Goal: Find specific page/section: Find specific page/section

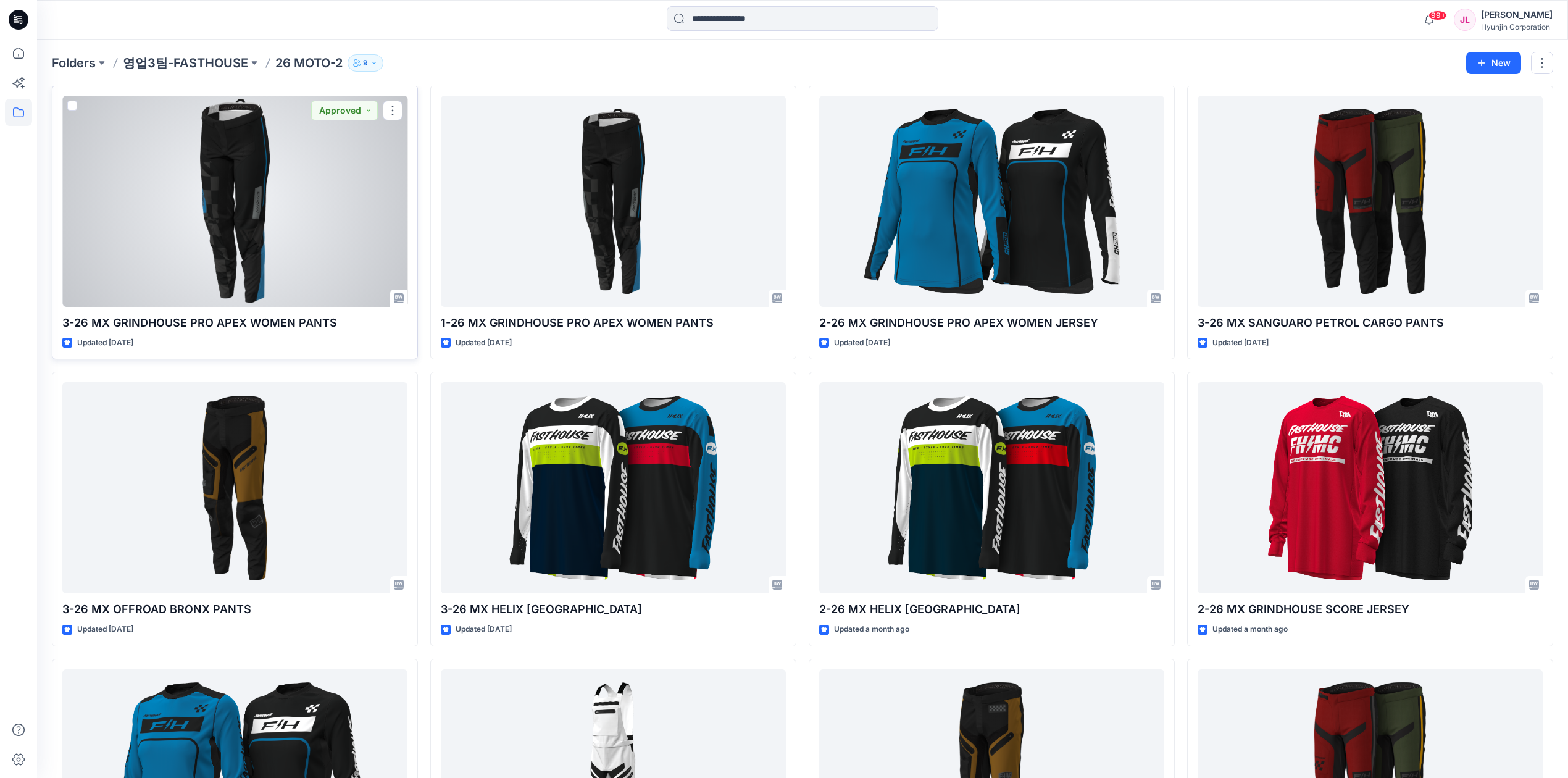
scroll to position [82, 0]
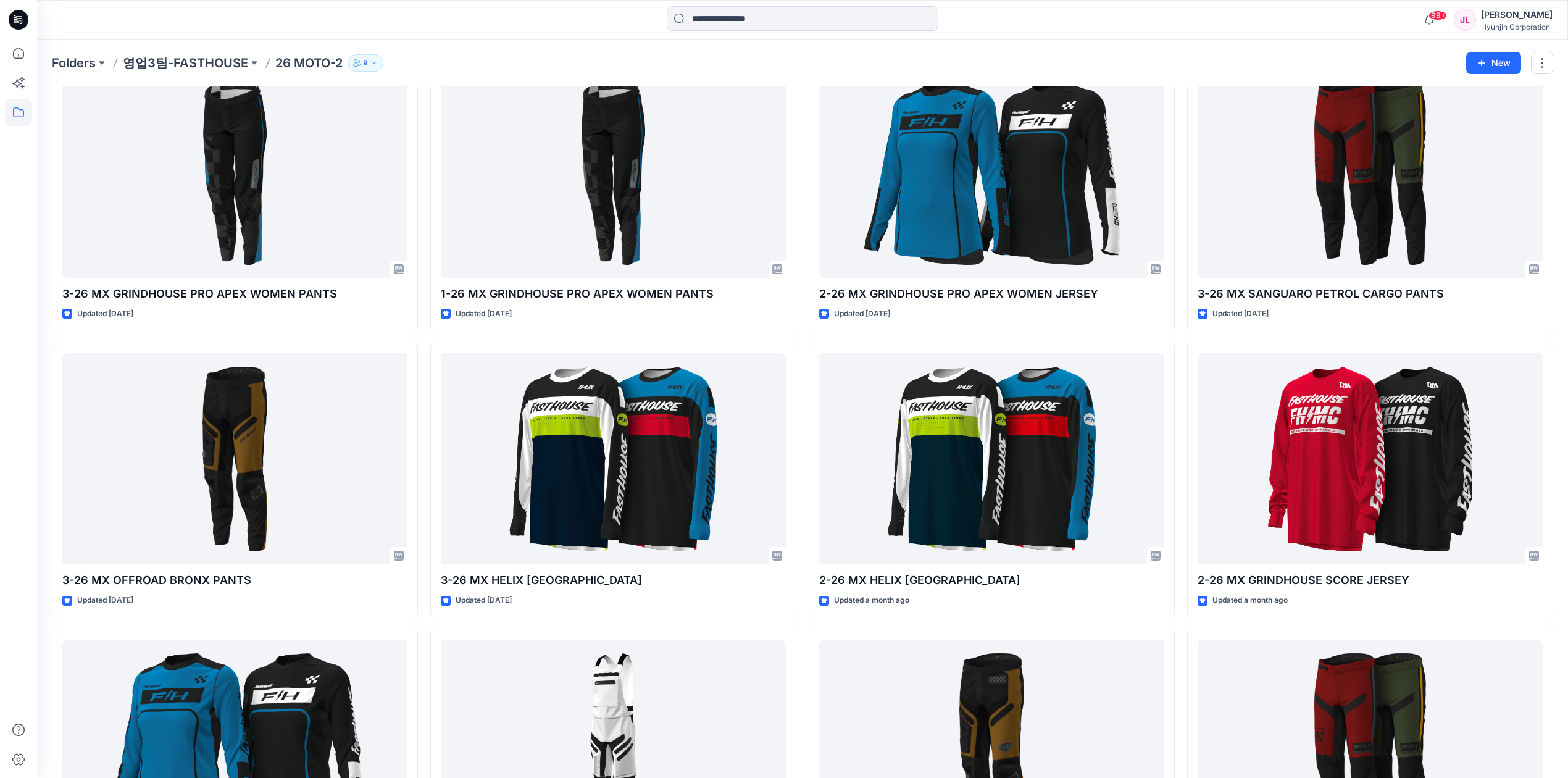
click at [297, 63] on p "26 MOTO-2" at bounding box center [309, 63] width 67 height 18
click at [190, 68] on p "영업3팀-FASTHOUSE" at bounding box center [186, 63] width 126 height 18
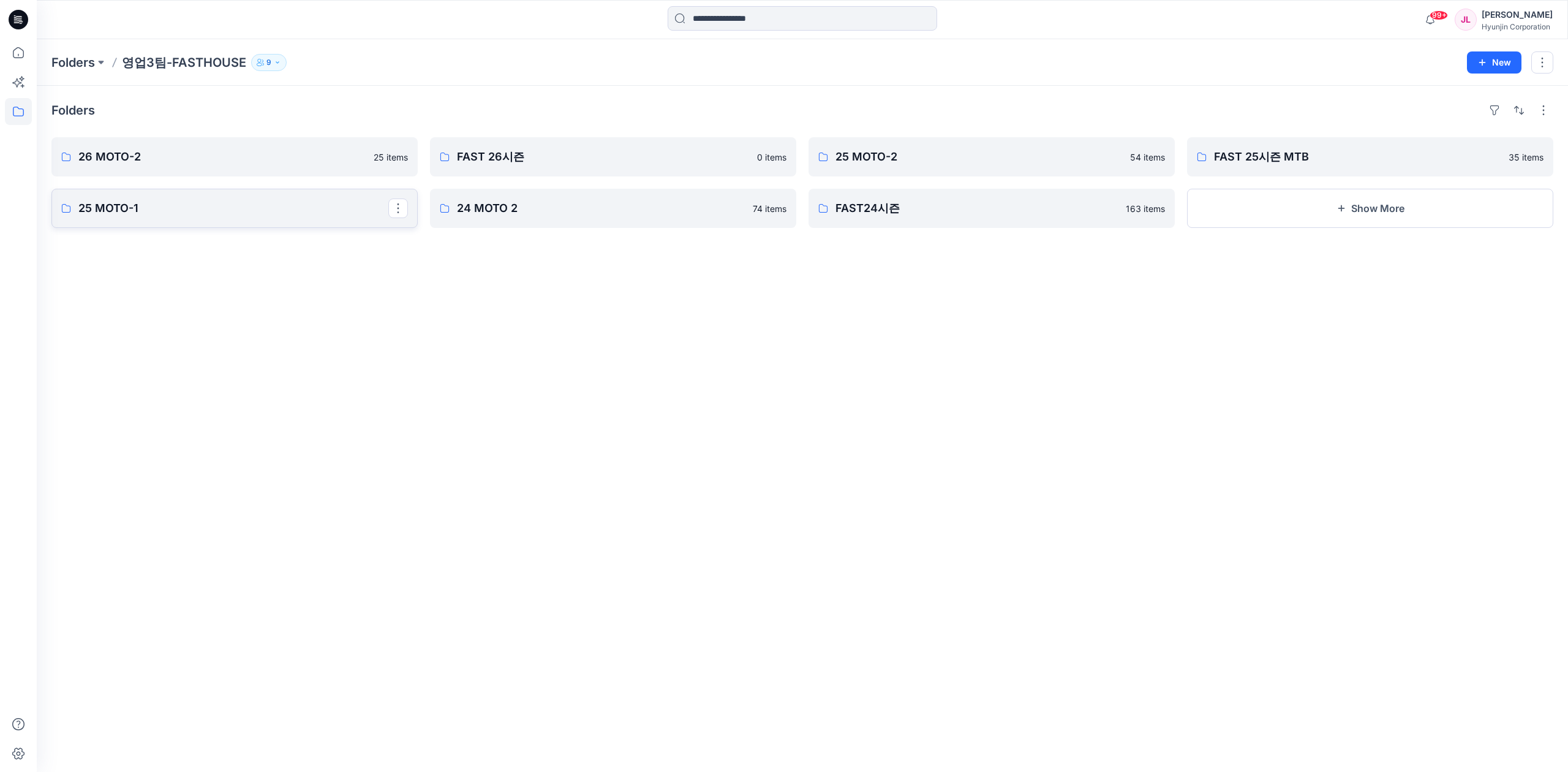
click at [204, 205] on p "25 MOTO-1" at bounding box center [233, 208] width 310 height 17
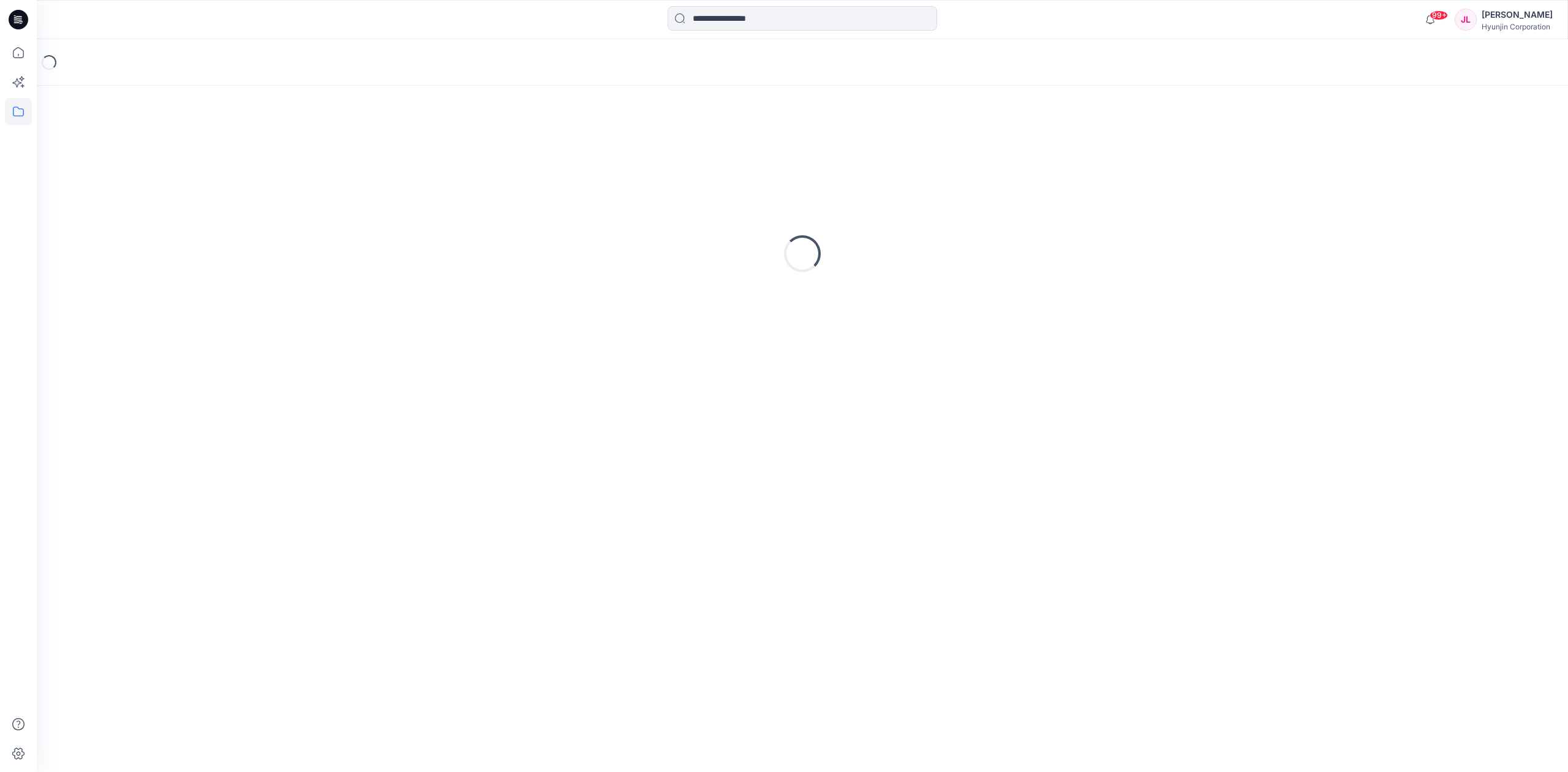
click at [204, 205] on div "Loading..." at bounding box center [802, 254] width 1501 height 306
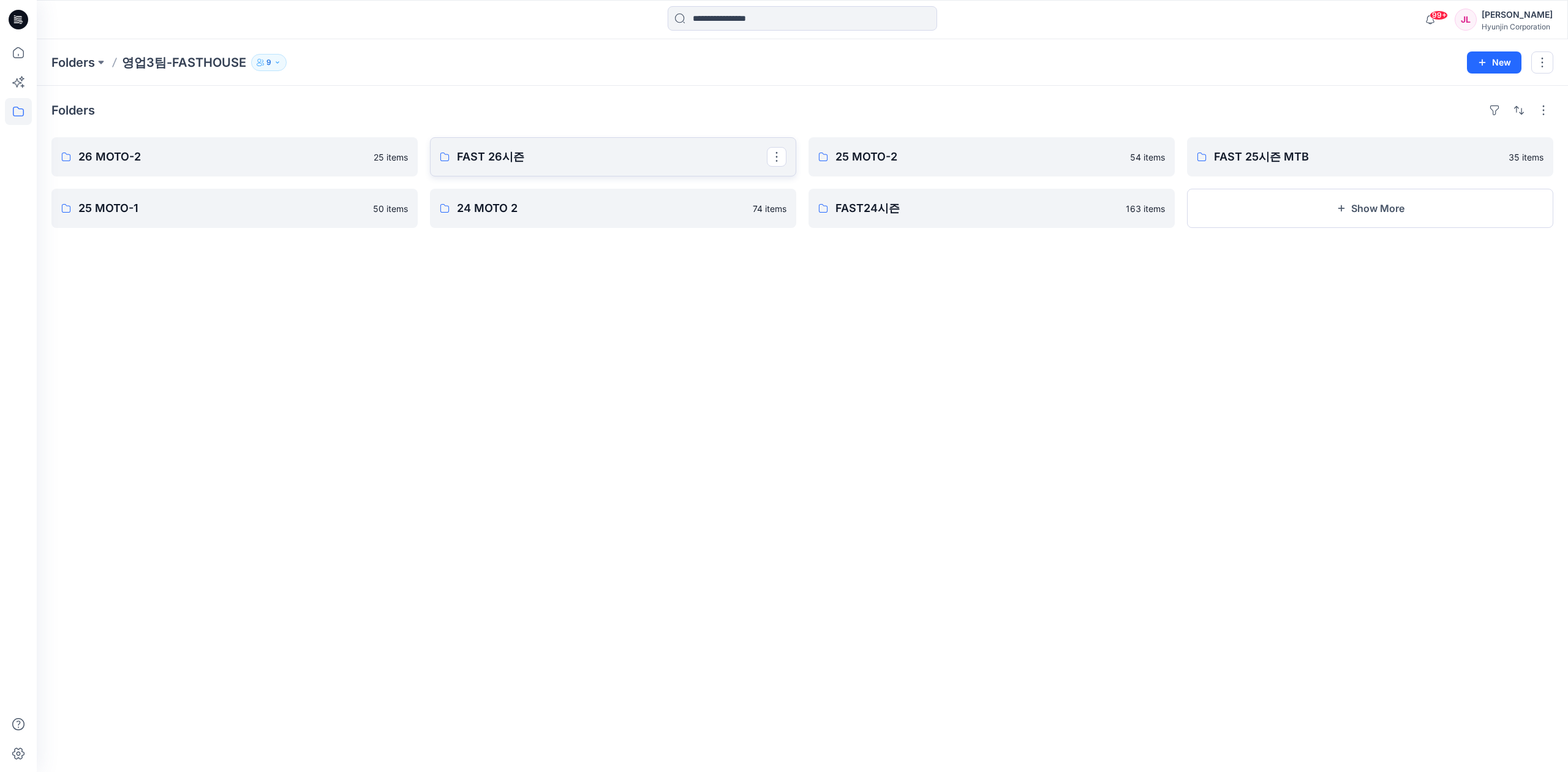
click at [606, 163] on p "FAST 26시즌" at bounding box center [612, 157] width 310 height 17
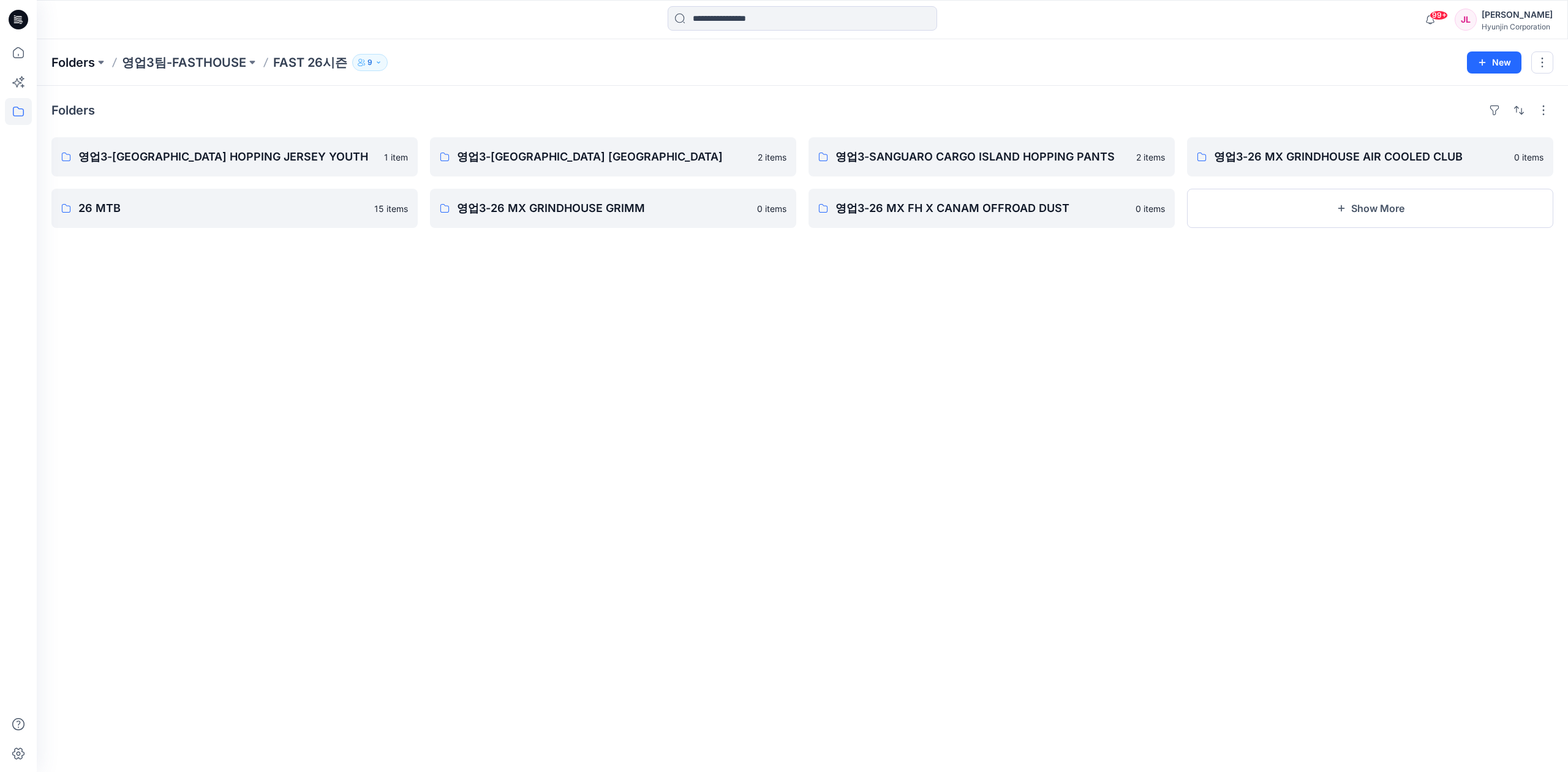
click at [61, 67] on p "Folders" at bounding box center [73, 62] width 43 height 17
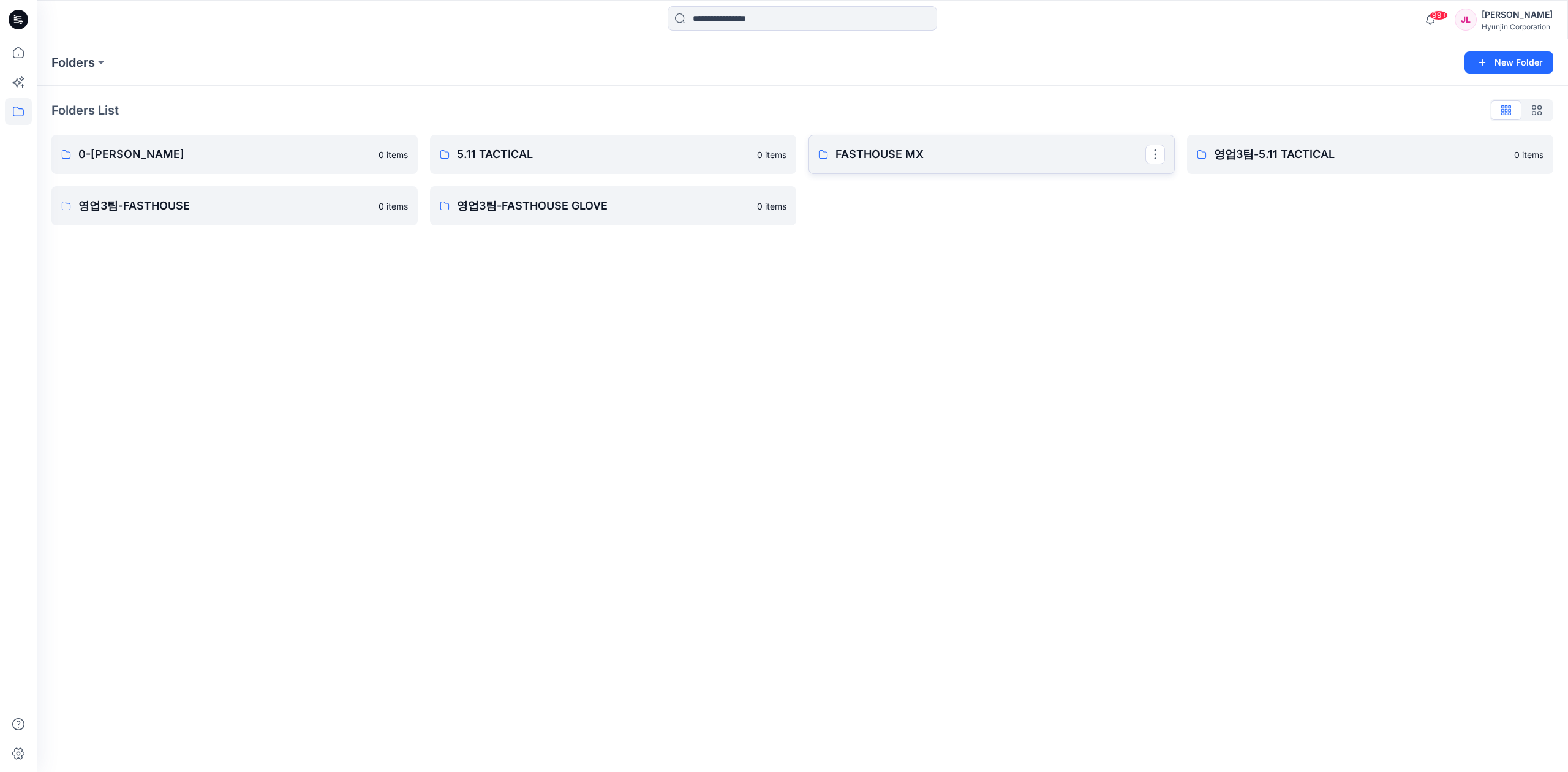
click at [927, 158] on p "FASTHOUSE MX" at bounding box center [991, 154] width 310 height 17
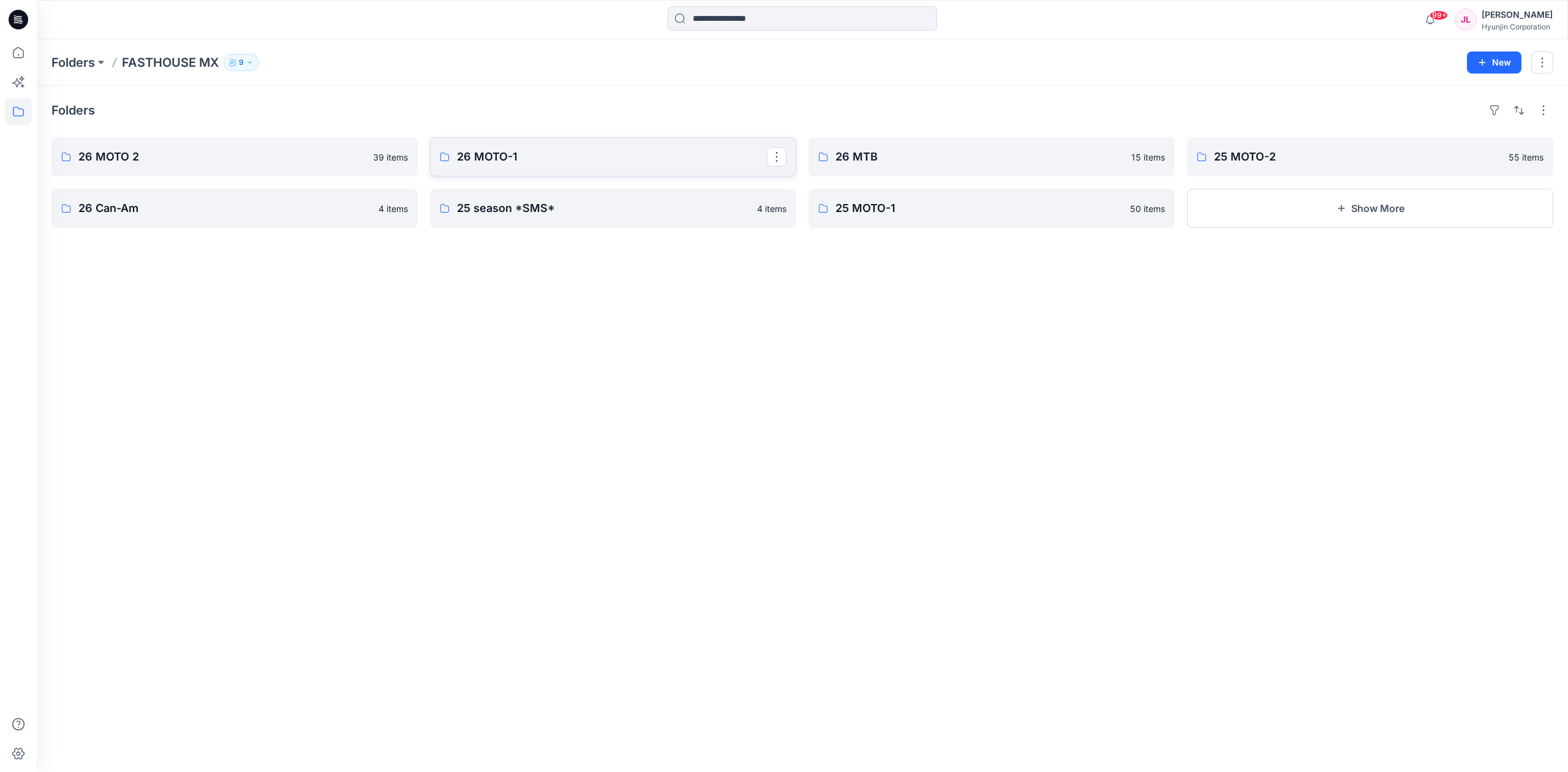
click at [515, 157] on p "26 MOTO-1" at bounding box center [612, 157] width 310 height 17
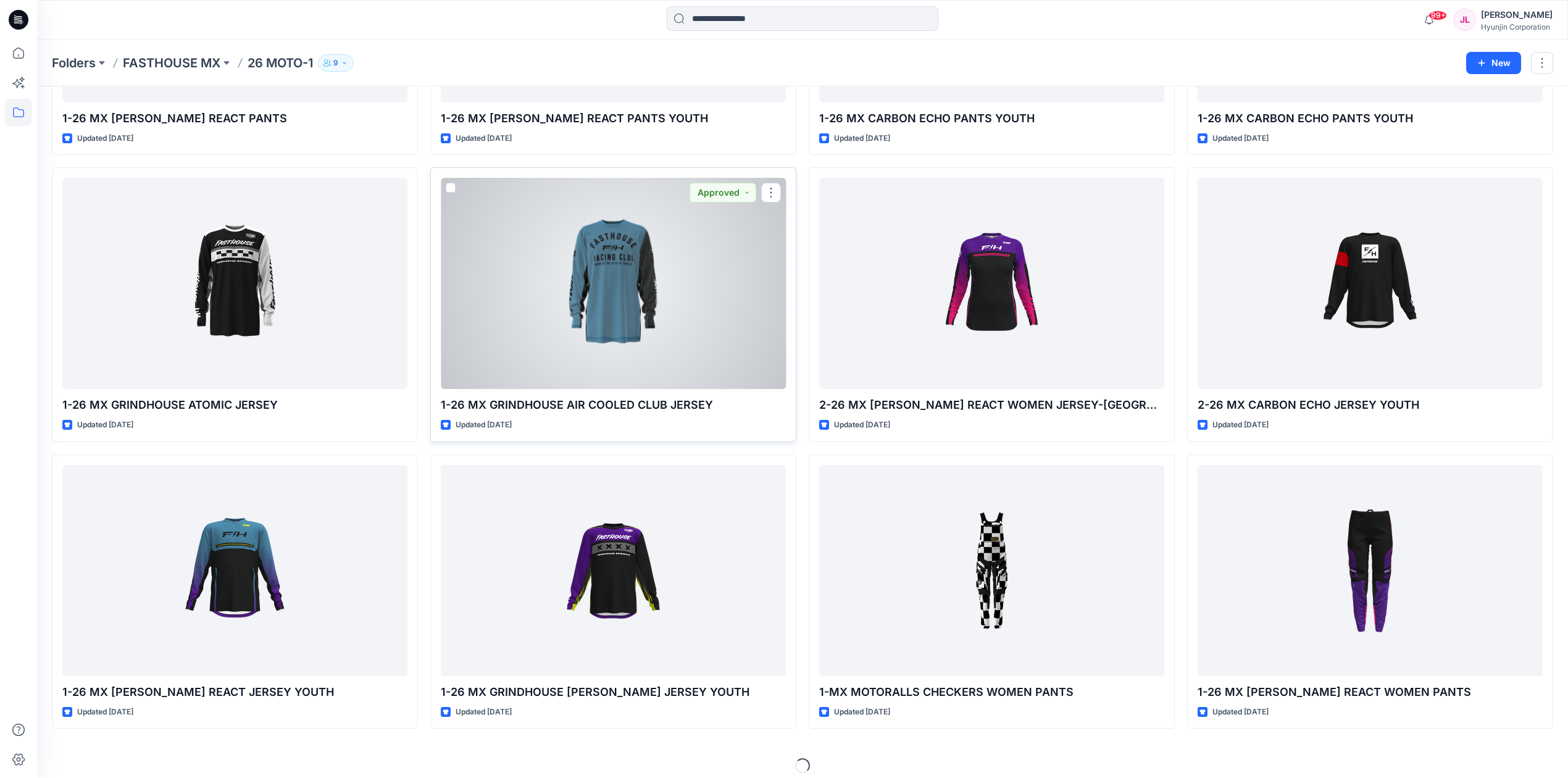
scroll to position [1990, 0]
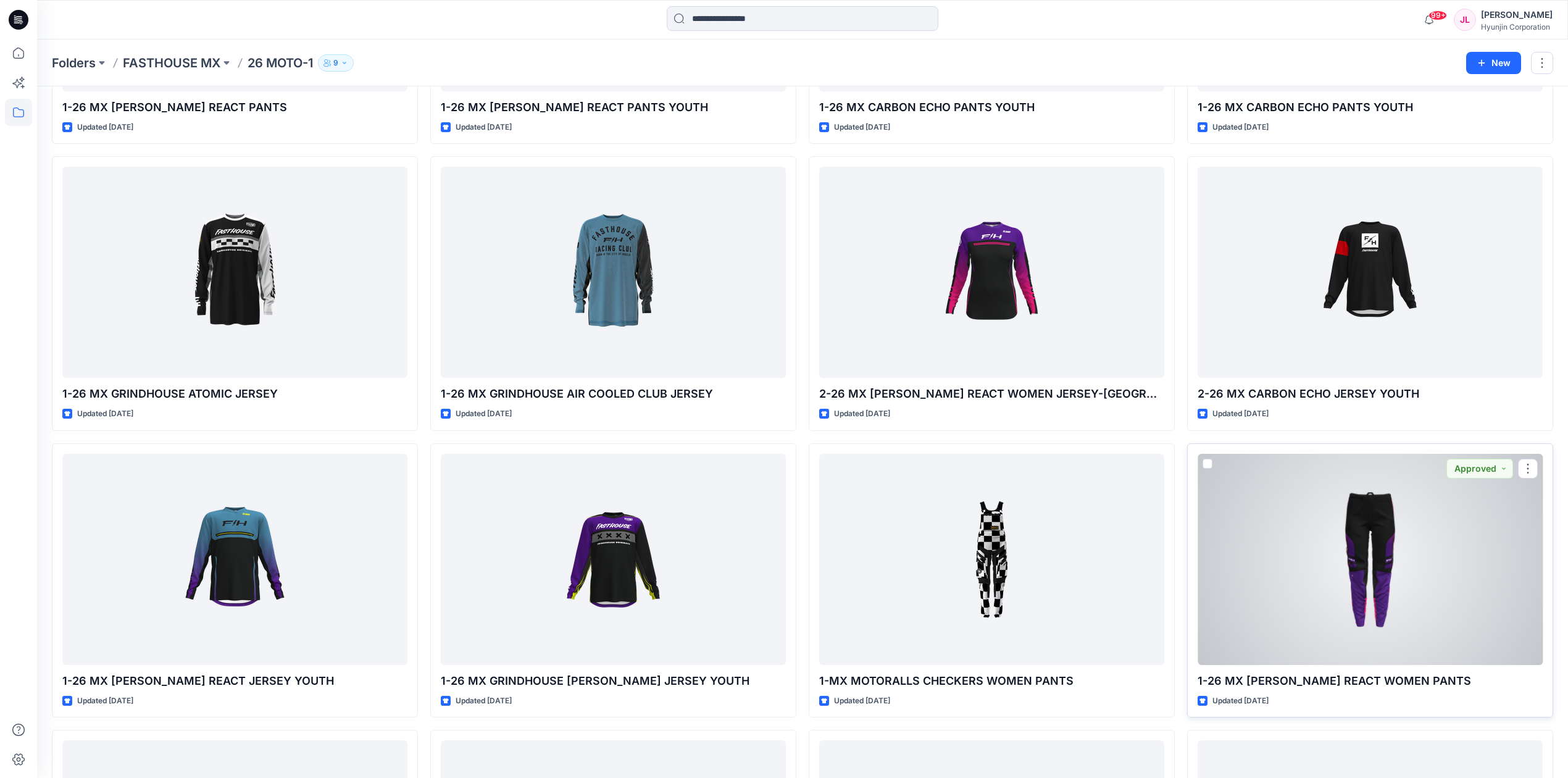
click at [1285, 567] on div at bounding box center [1370, 559] width 345 height 211
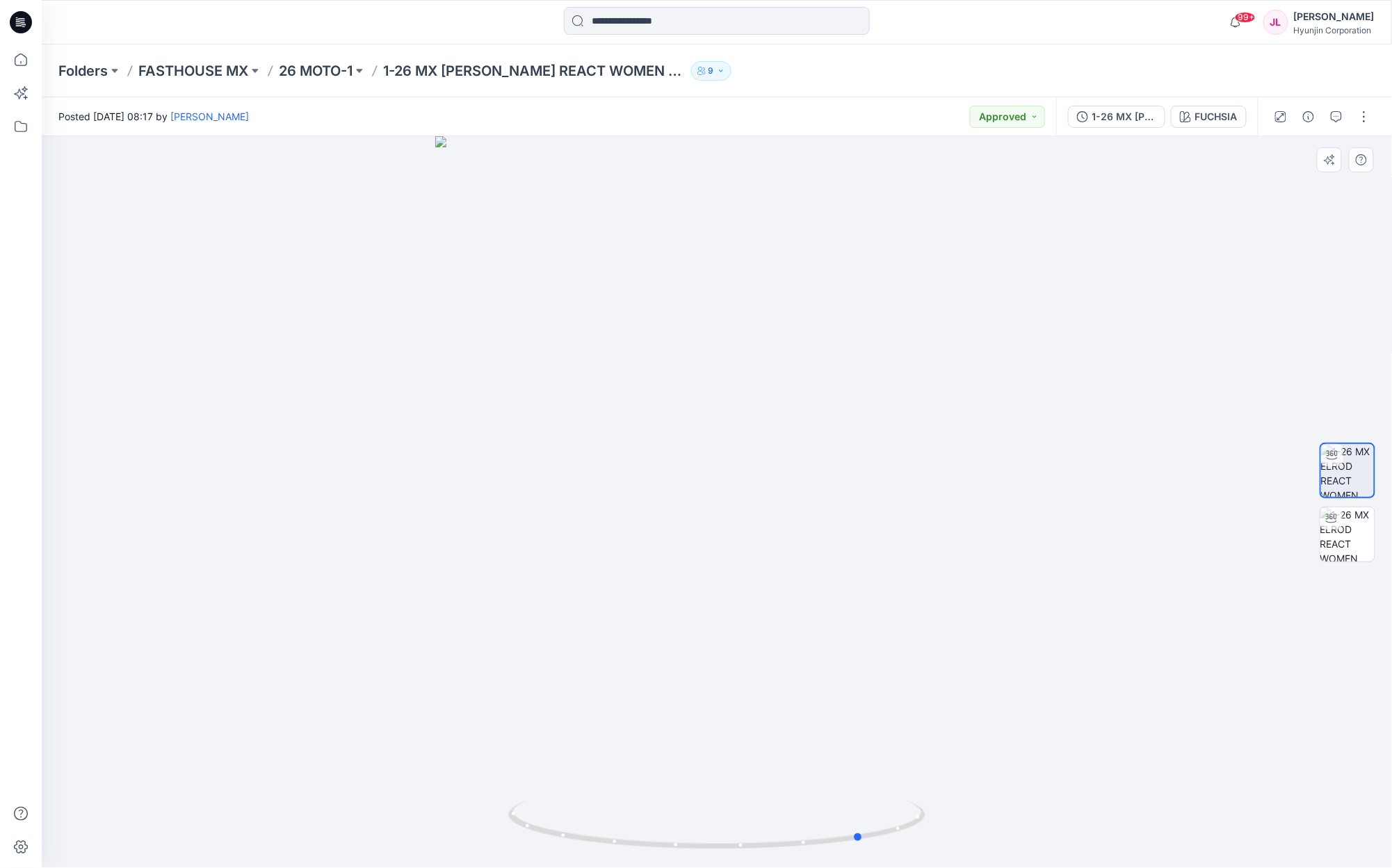
drag, startPoint x: 762, startPoint y: 707, endPoint x: 905, endPoint y: 687, distance: 144.4
click at [905, 687] on div at bounding box center [717, 502] width 1350 height 732
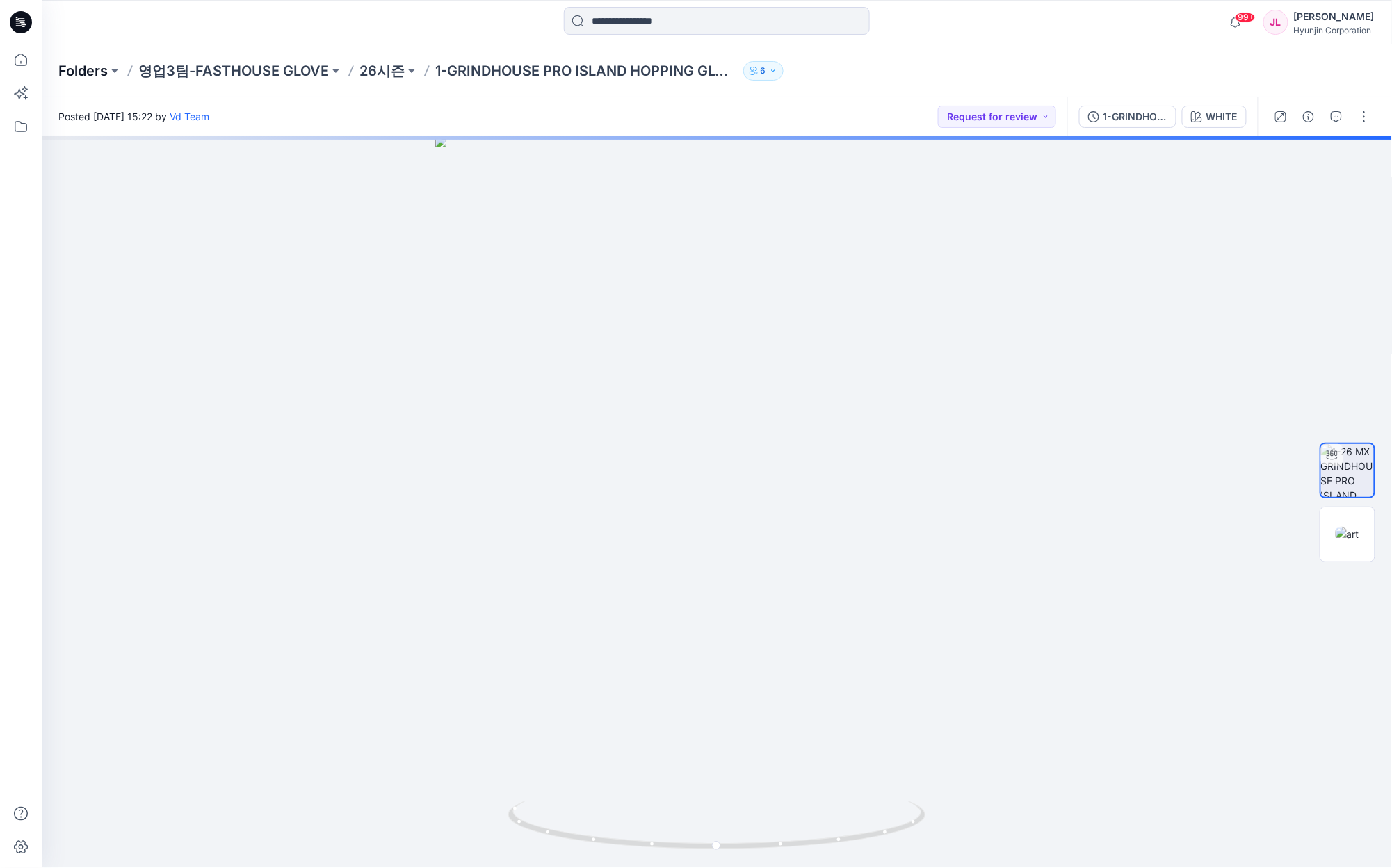
click at [93, 75] on p "Folders" at bounding box center [83, 70] width 49 height 20
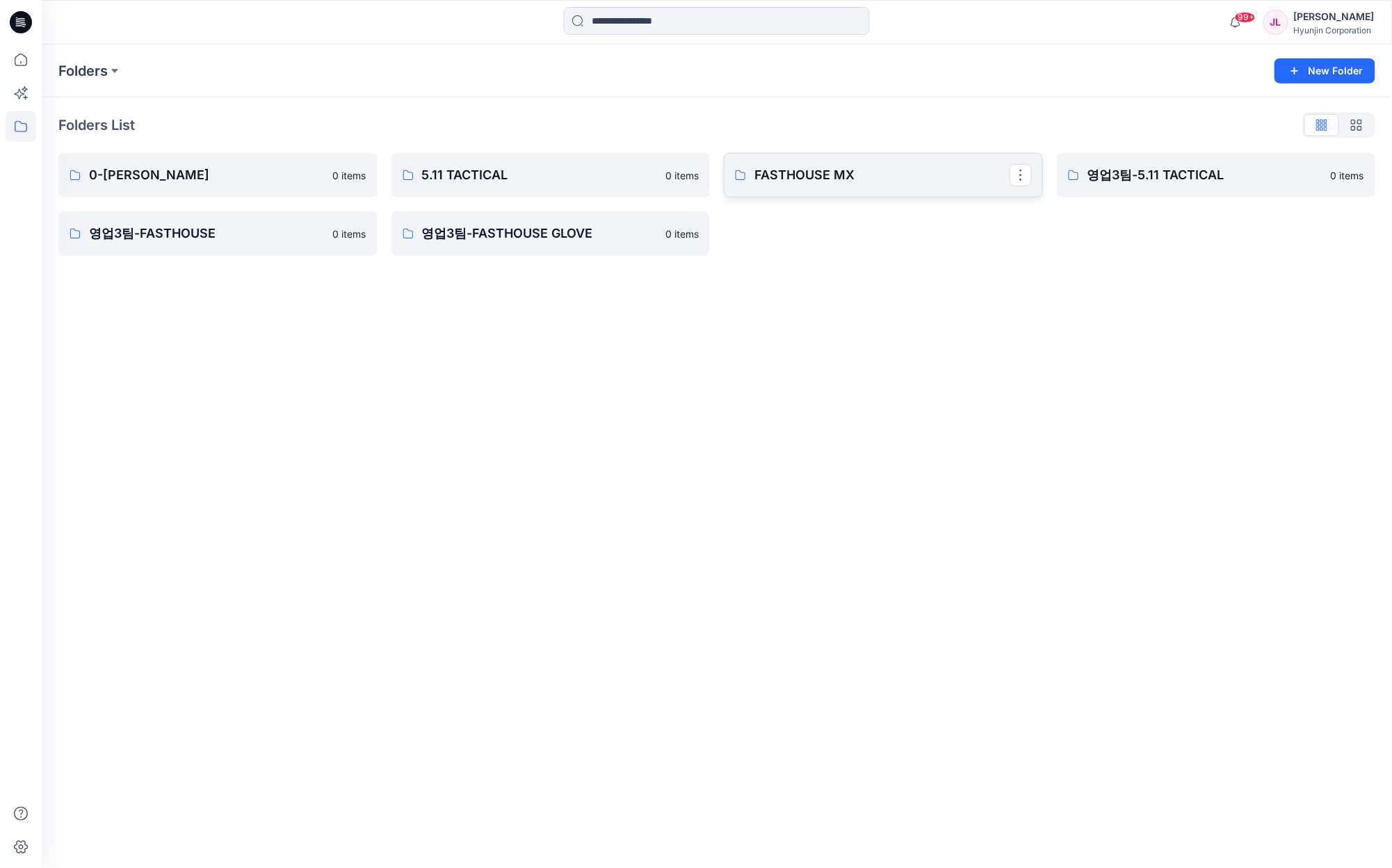
click at [808, 169] on p "FASTHOUSE MX" at bounding box center [882, 175] width 255 height 20
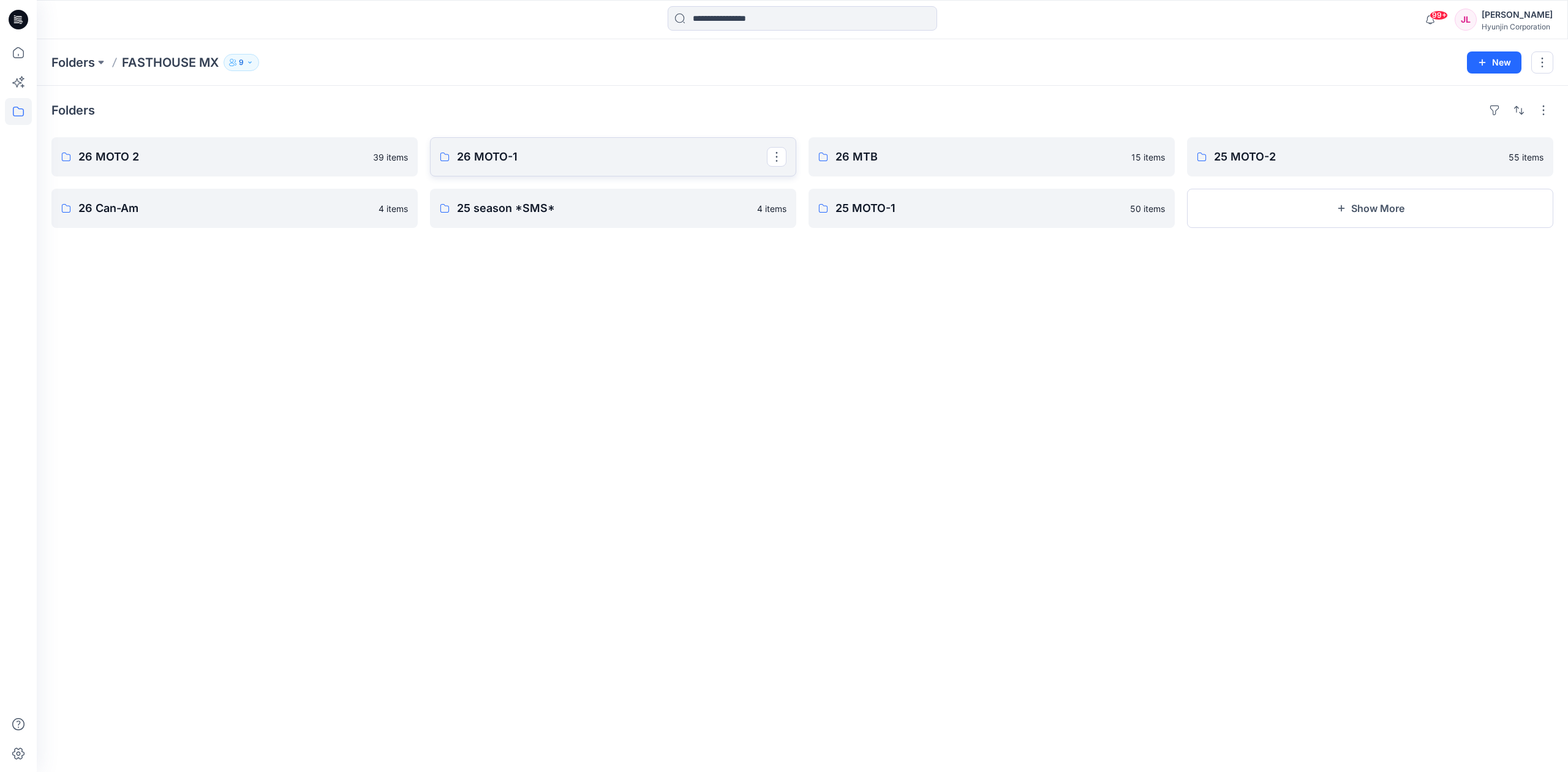
click at [660, 160] on p "26 MOTO-1" at bounding box center [612, 157] width 310 height 17
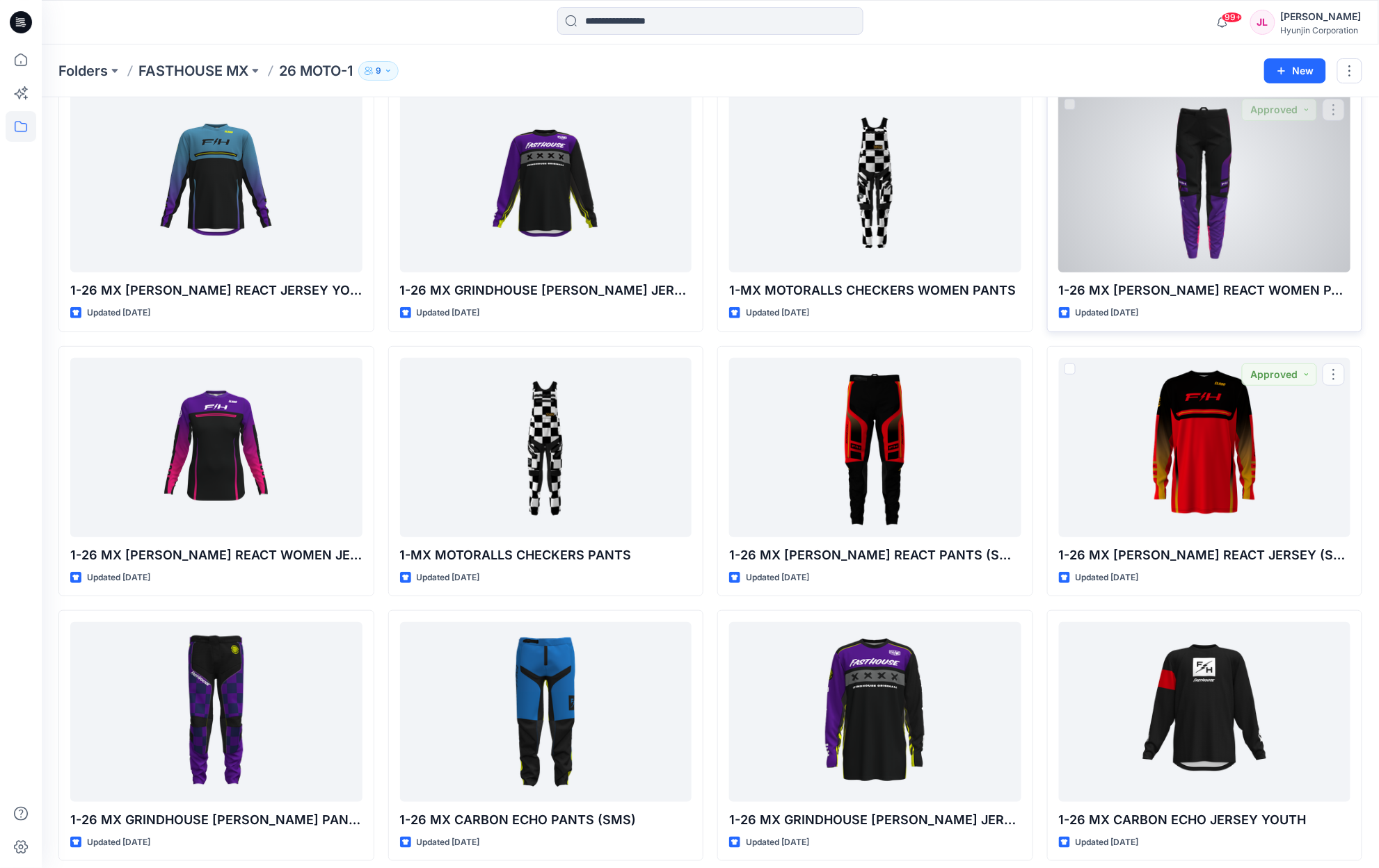
scroll to position [2086, 0]
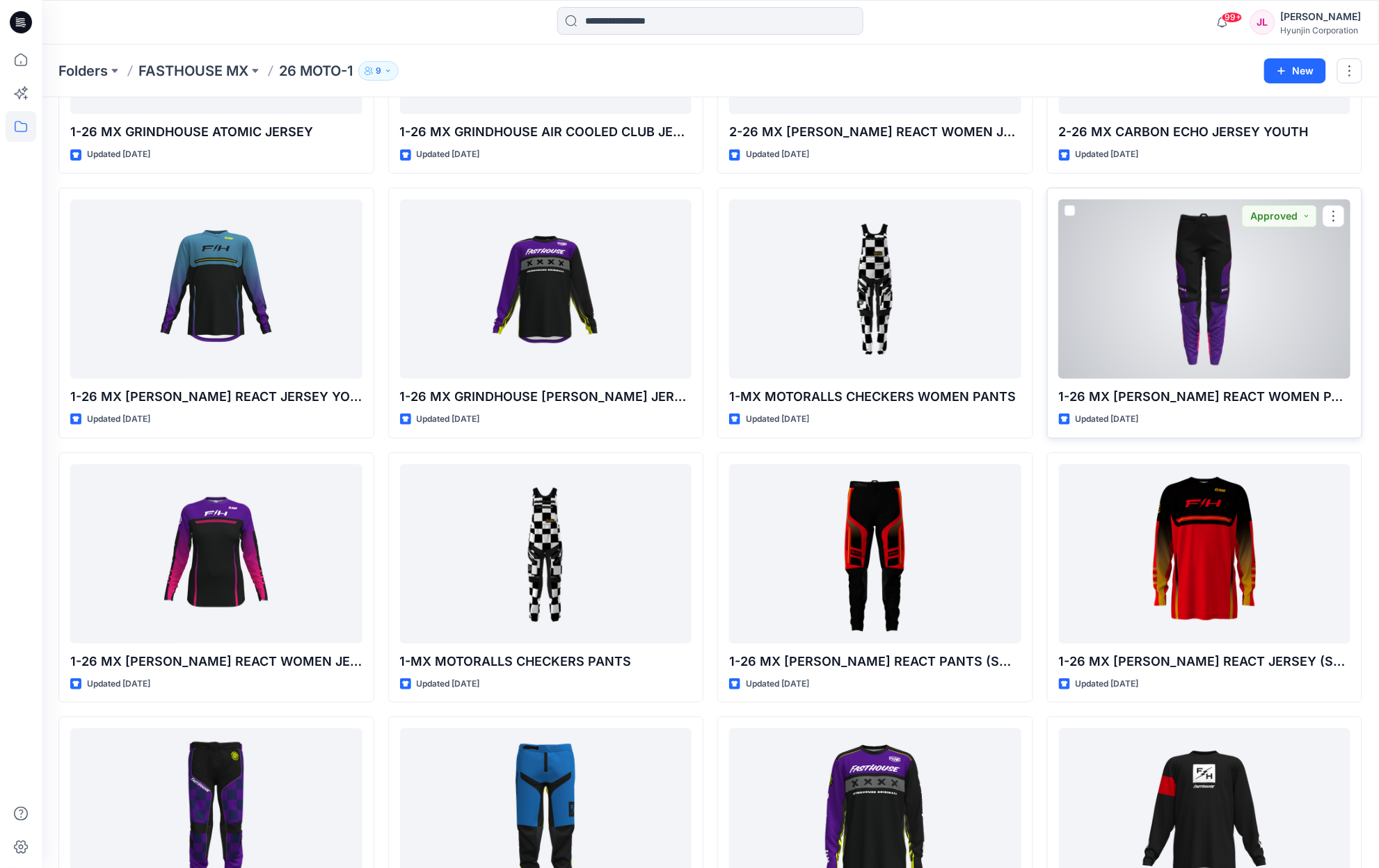
click at [1144, 309] on div at bounding box center [1204, 289] width 292 height 180
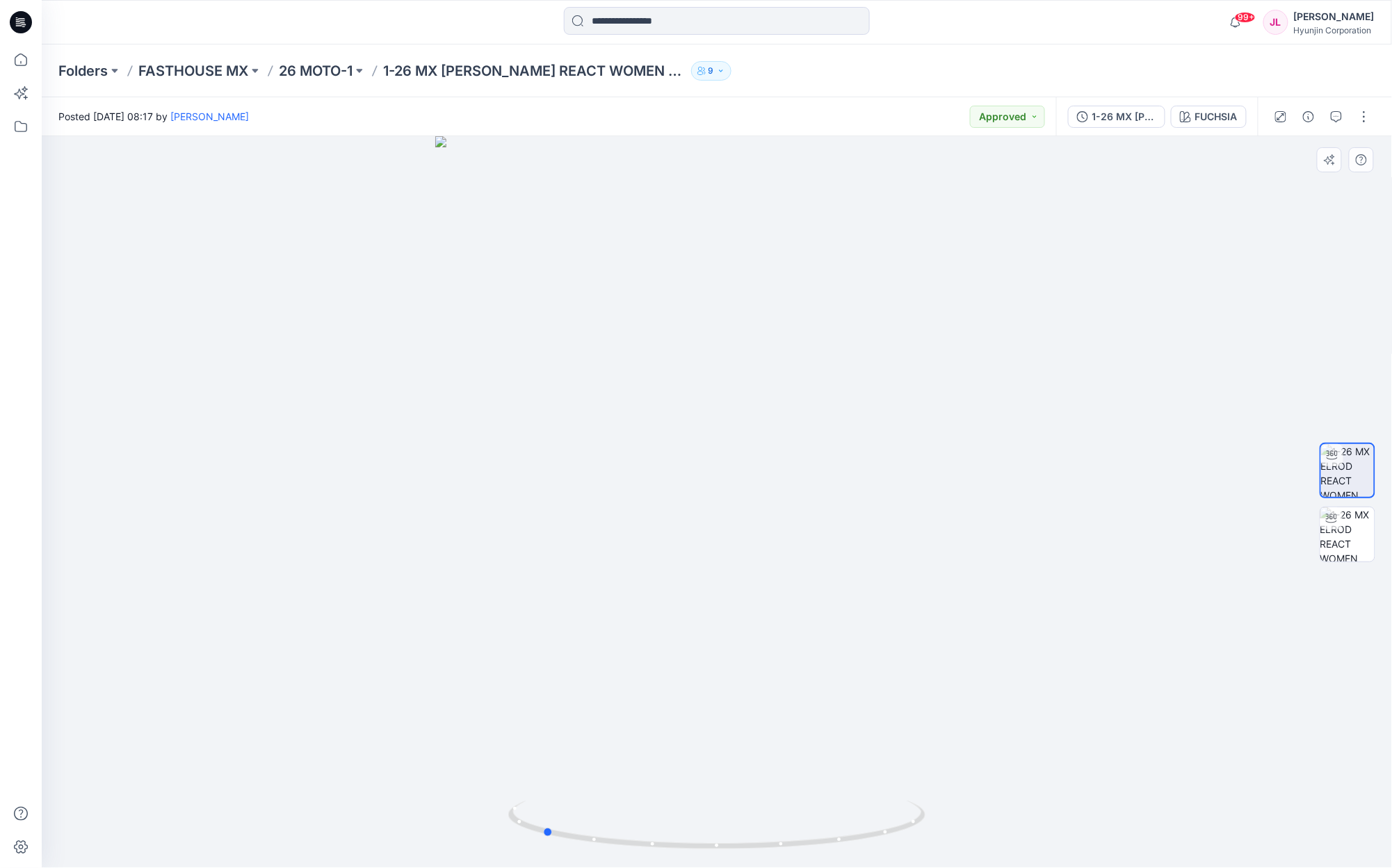
drag, startPoint x: 773, startPoint y: 643, endPoint x: 1016, endPoint y: 605, distance: 246.0
click at [1016, 605] on div at bounding box center [717, 502] width 1350 height 732
